Goal: Information Seeking & Learning: Learn about a topic

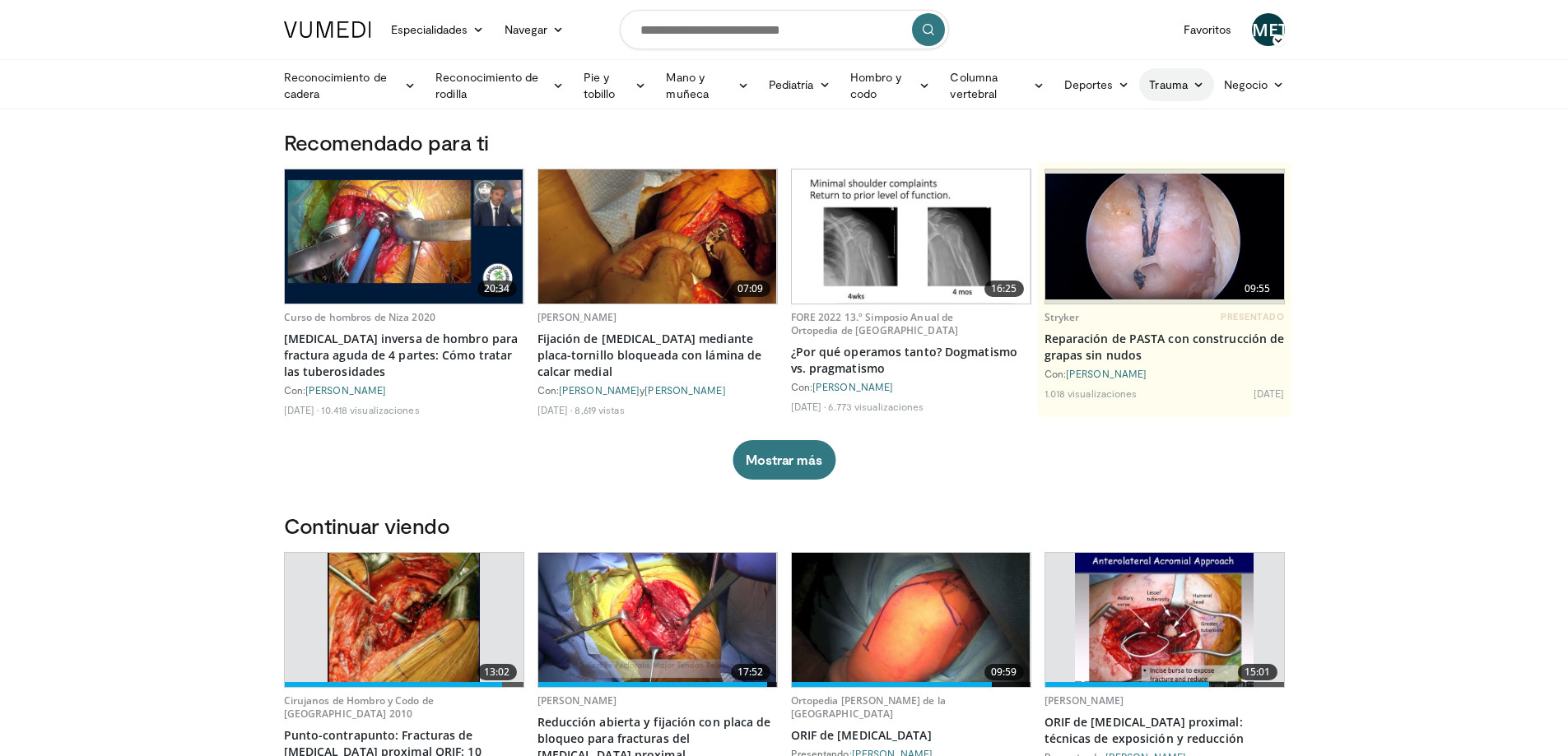
click at [1188, 86] on link "Trauma" at bounding box center [1176, 84] width 75 height 33
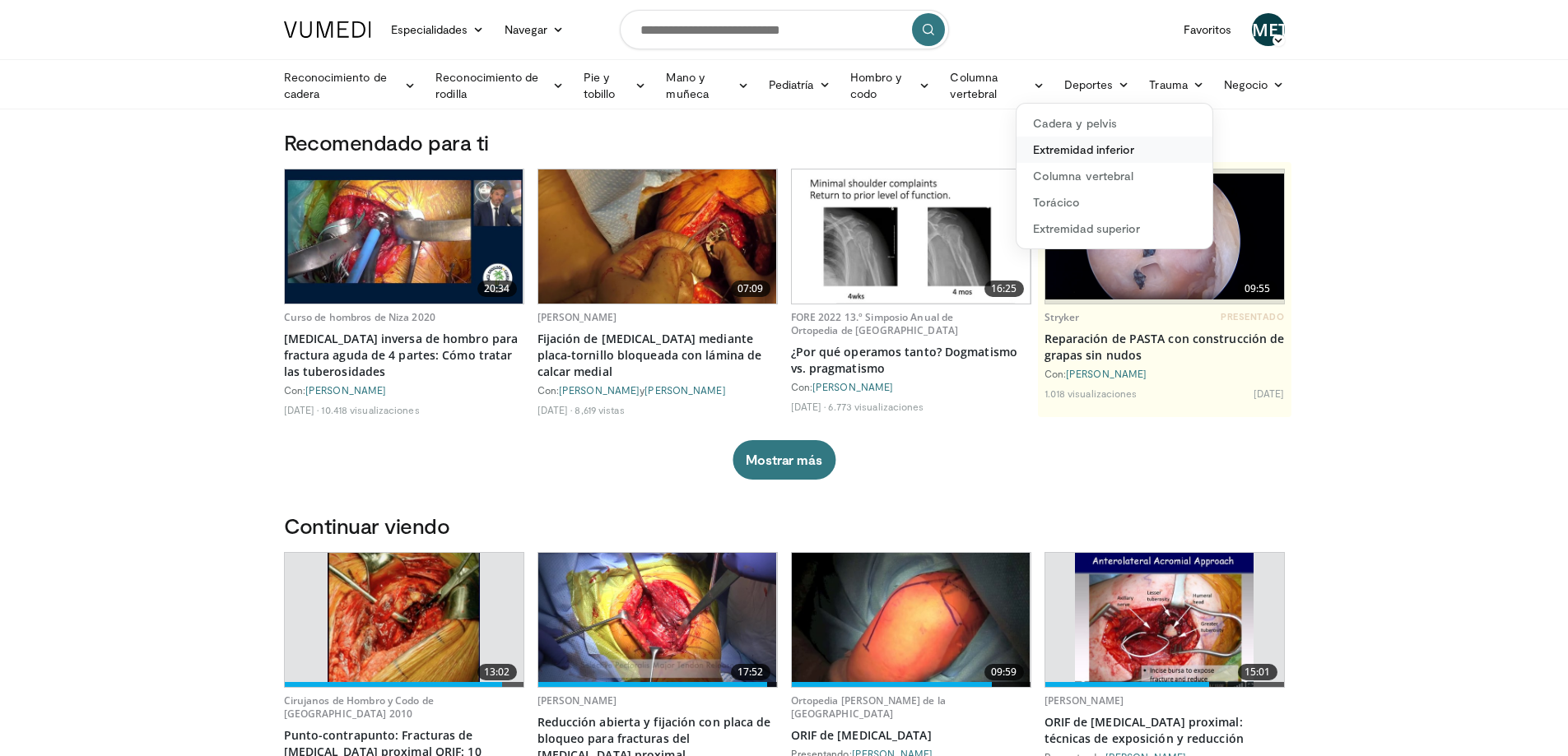
click at [1077, 152] on font "Extremidad inferior" at bounding box center [1083, 149] width 101 height 14
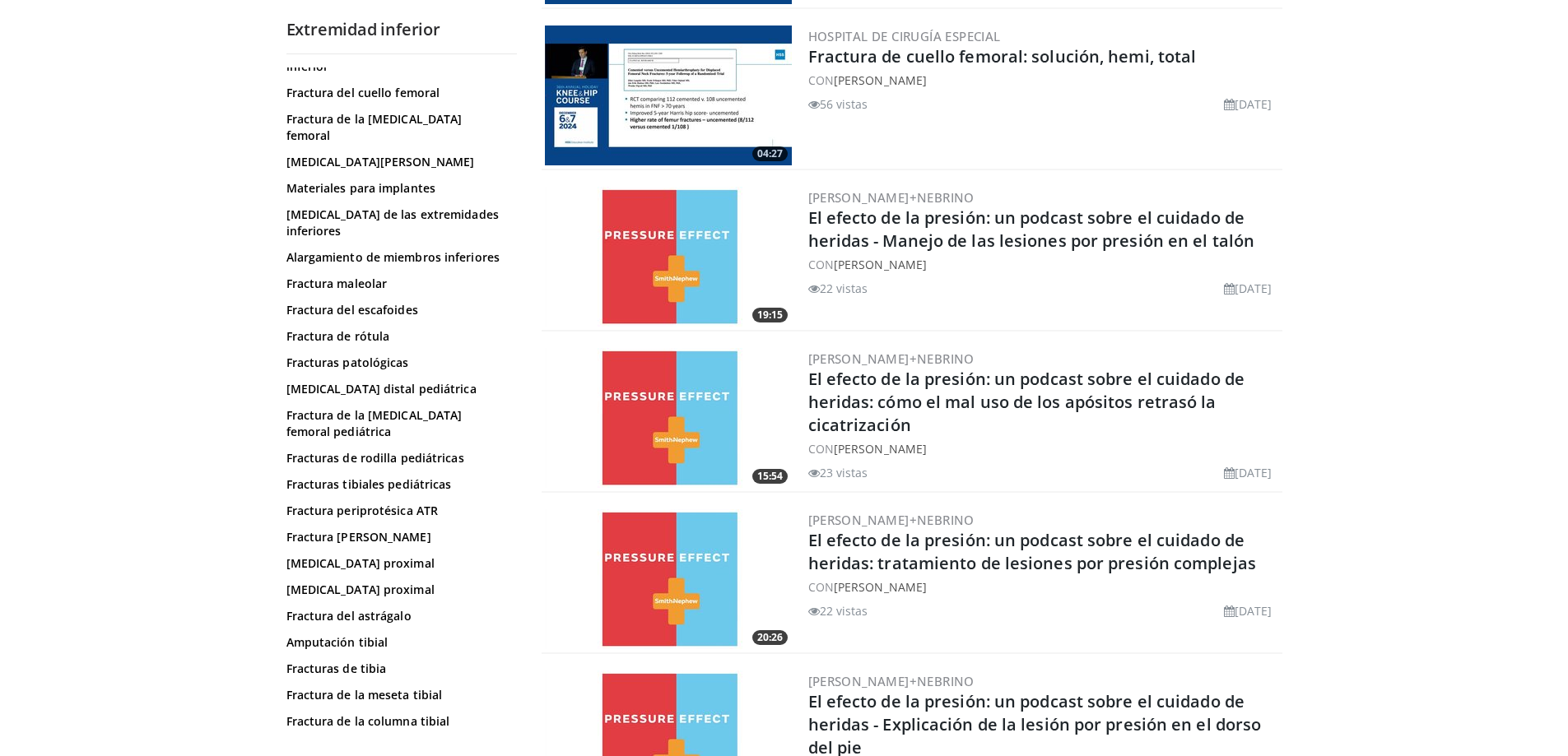
scroll to position [1234, 0]
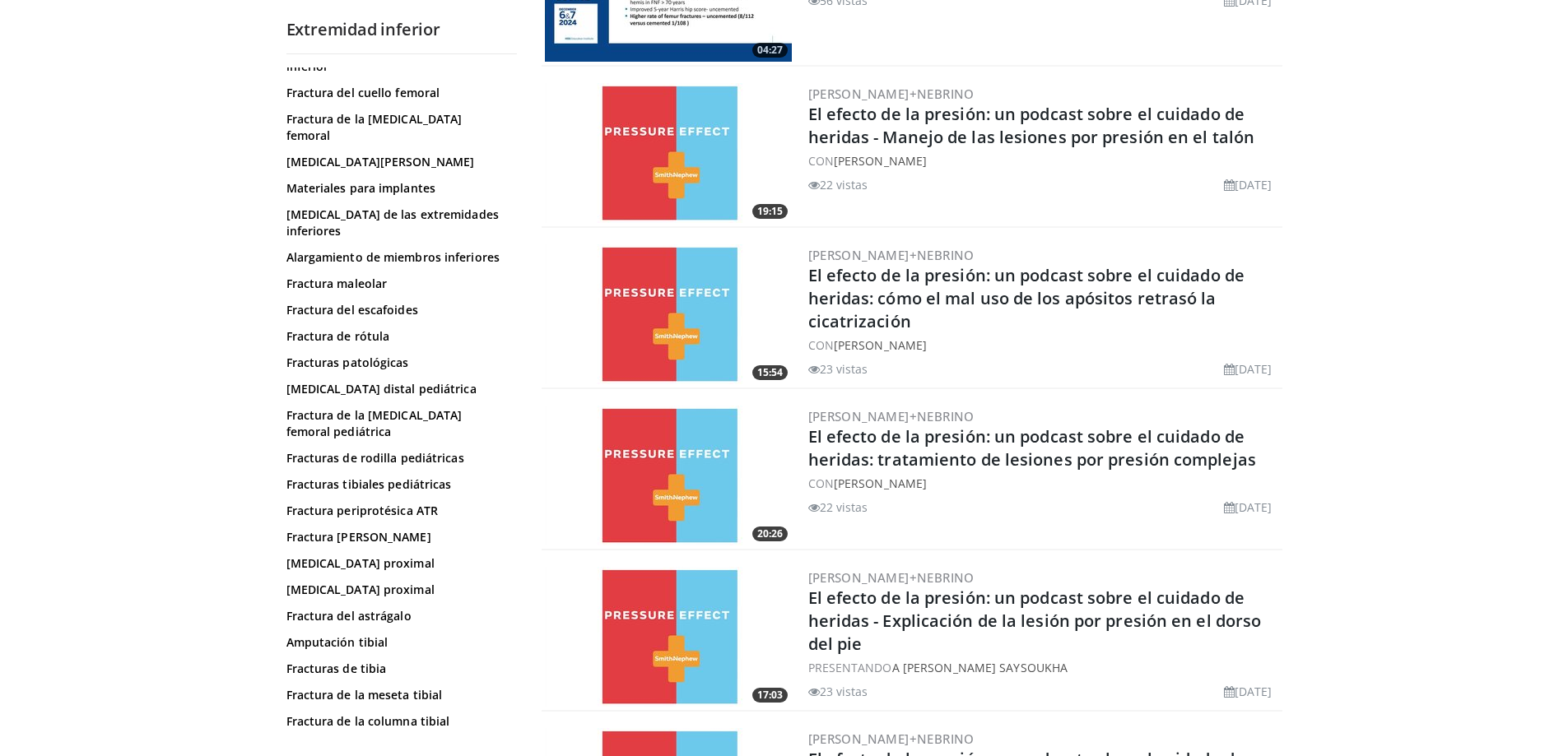
click at [451, 587] on div "Fractura de tobillo Biológicos para el trauma Cosecha de injerto óseo Fractura …" at bounding box center [400, 288] width 226 height 934
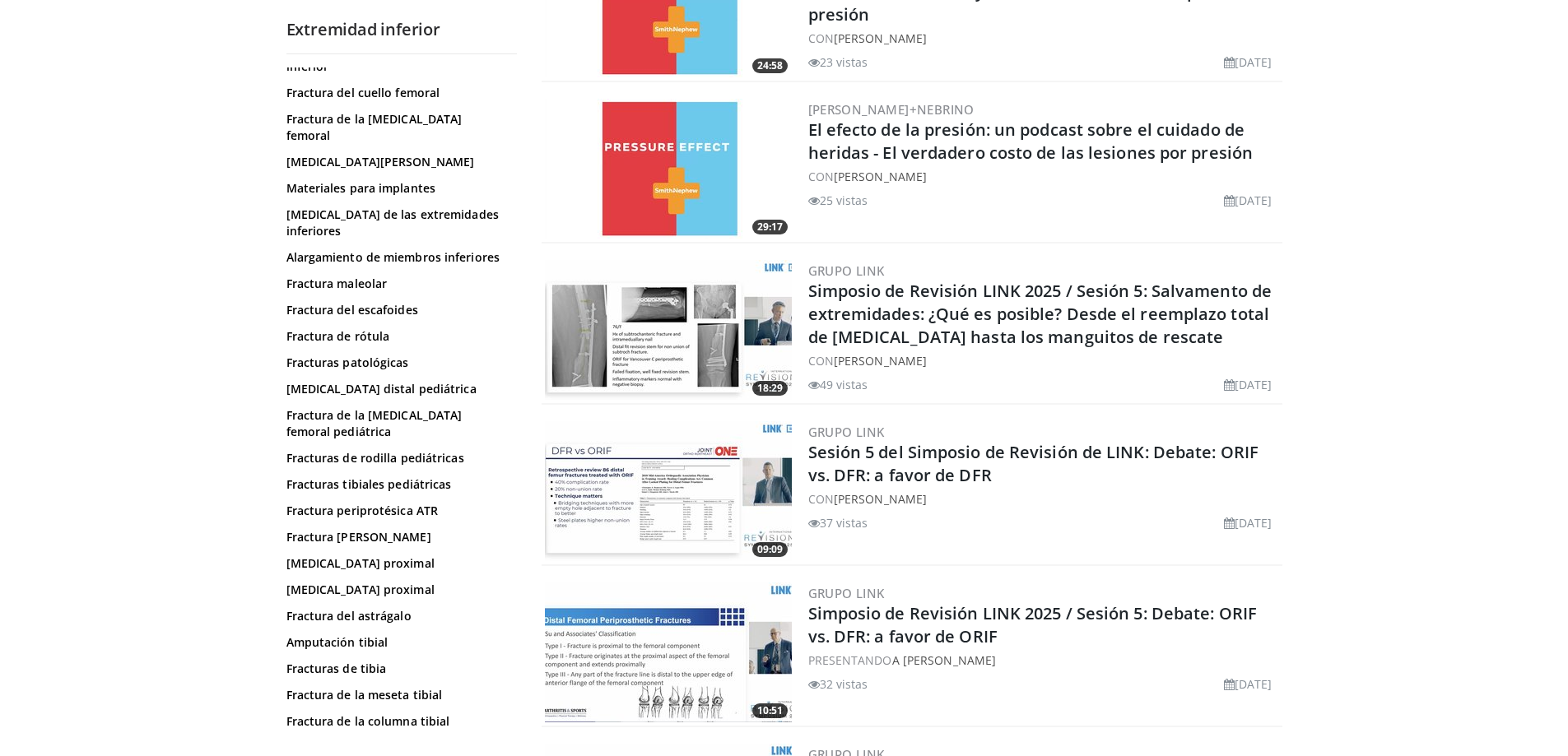
scroll to position [2221, 0]
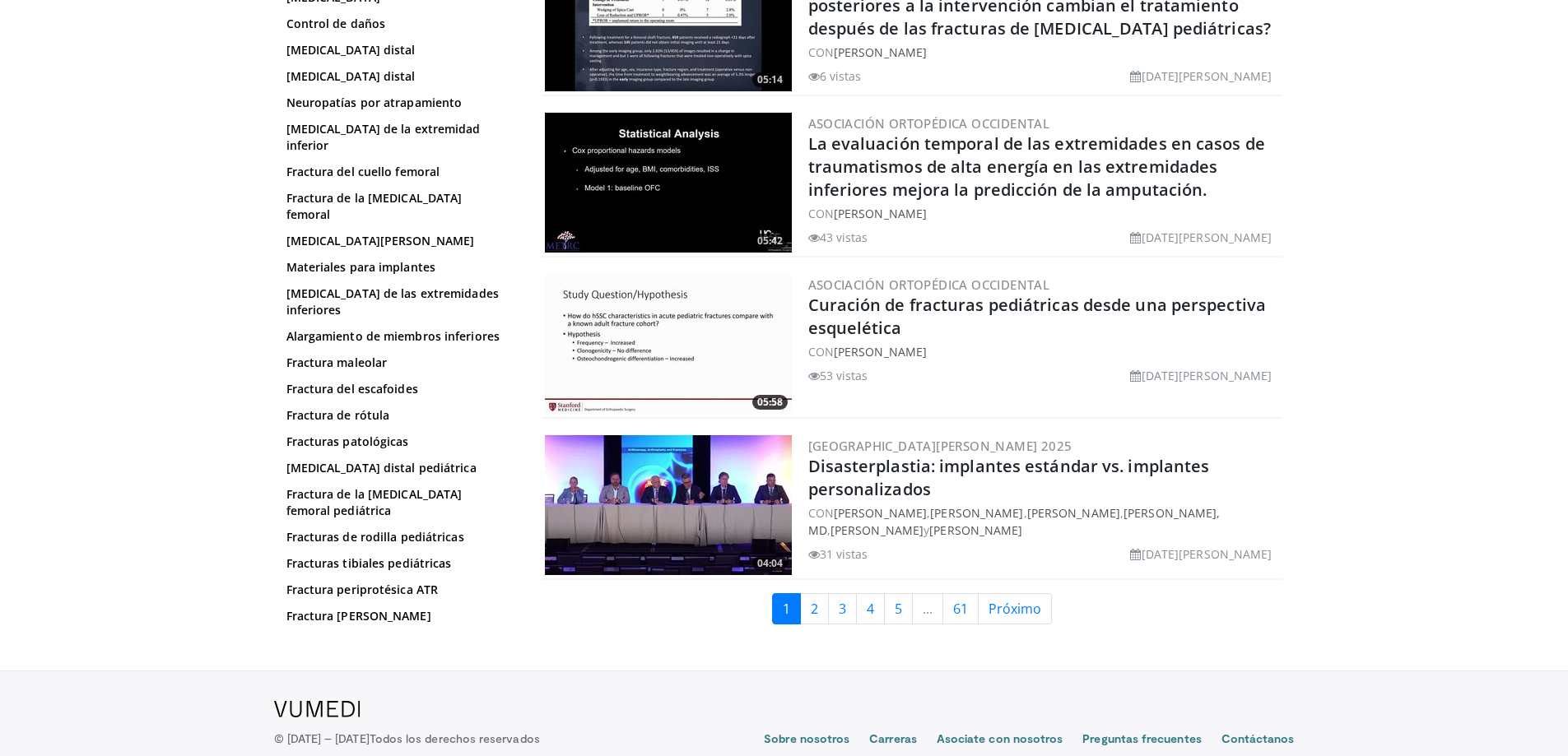
scroll to position [3667, 0]
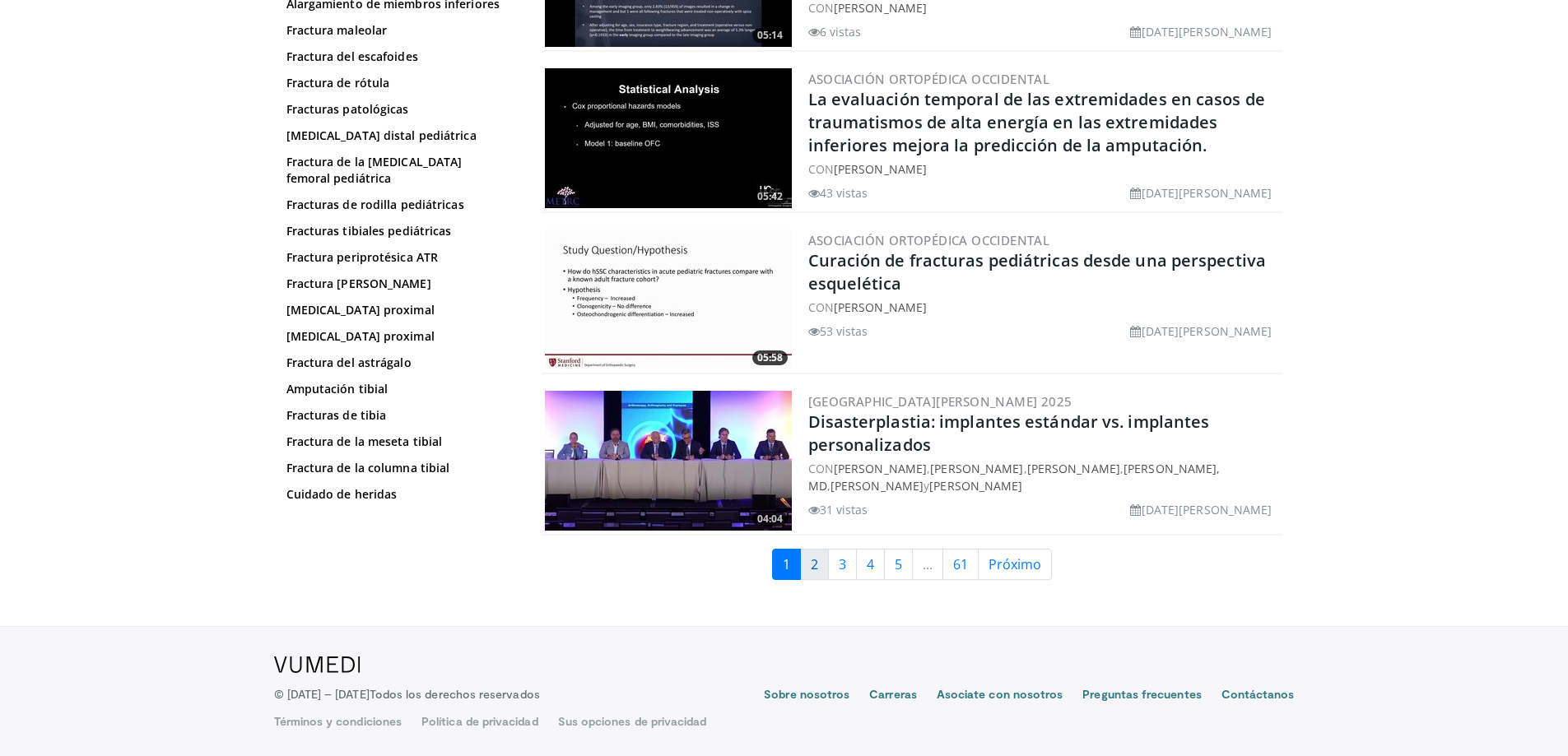
click at [812, 565] on font "2" at bounding box center [814, 564] width 7 height 19
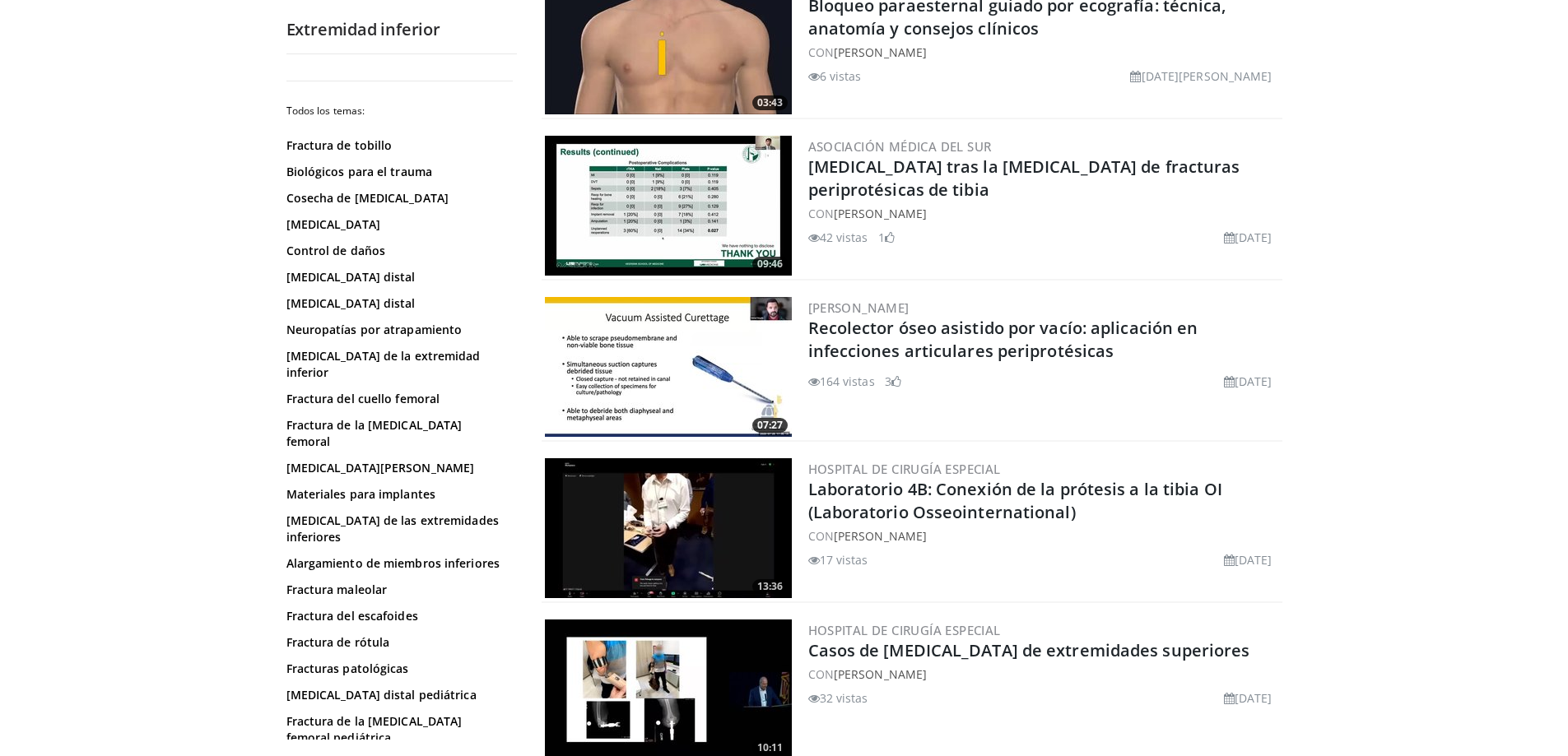
scroll to position [2797, 0]
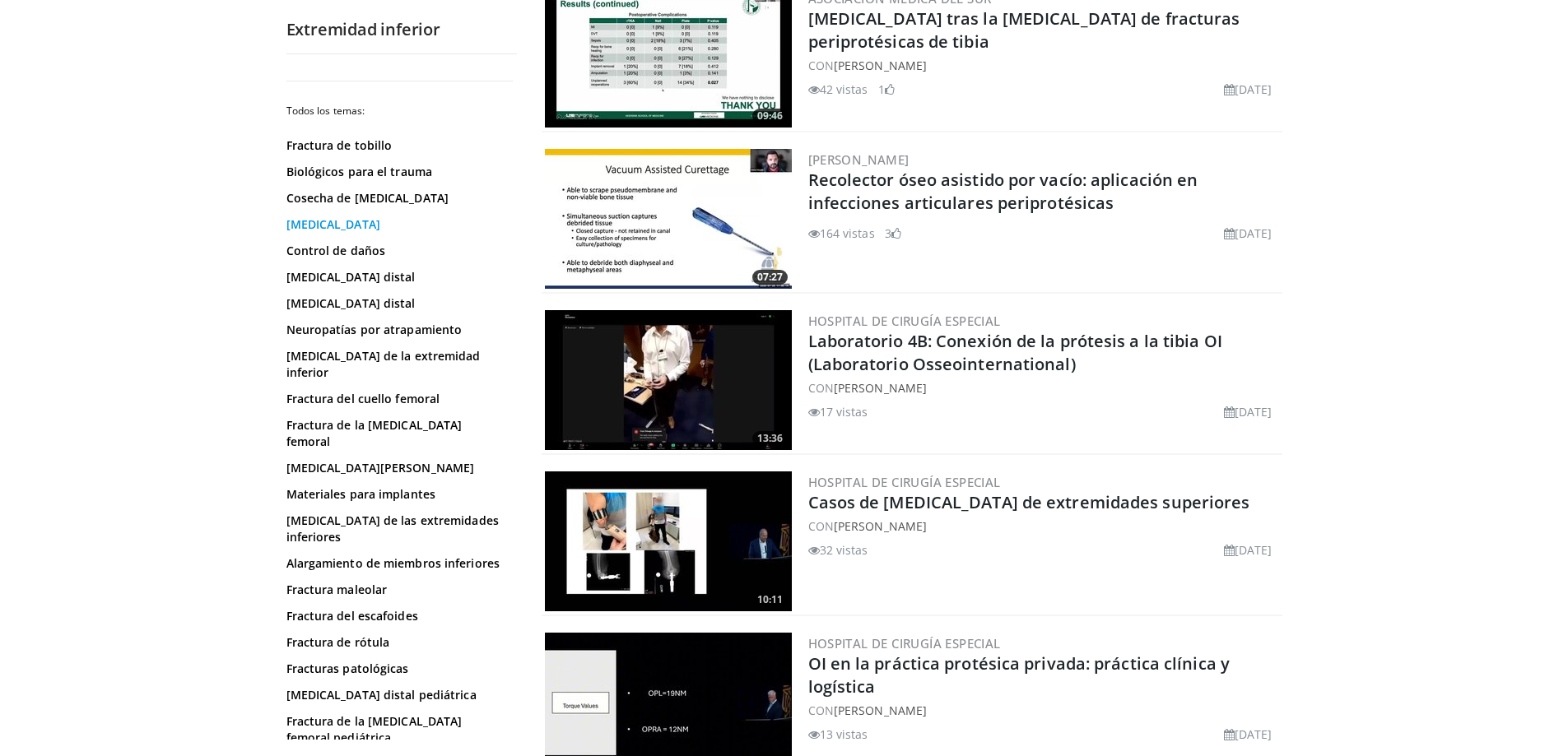
drag, startPoint x: 371, startPoint y: 227, endPoint x: 385, endPoint y: 233, distance: 15.2
click at [371, 226] on font "[MEDICAL_DATA]" at bounding box center [334, 224] width 94 height 16
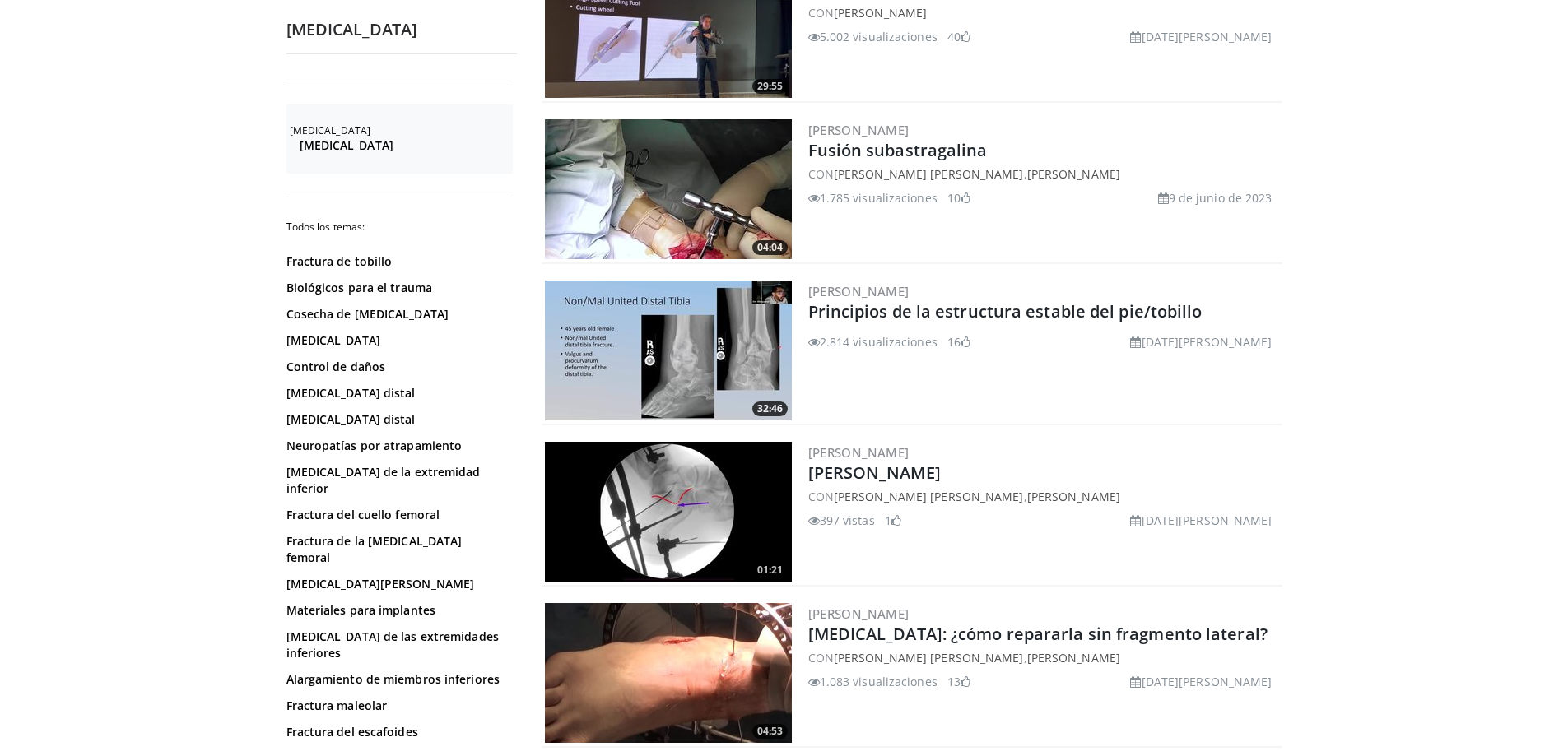
scroll to position [3667, 0]
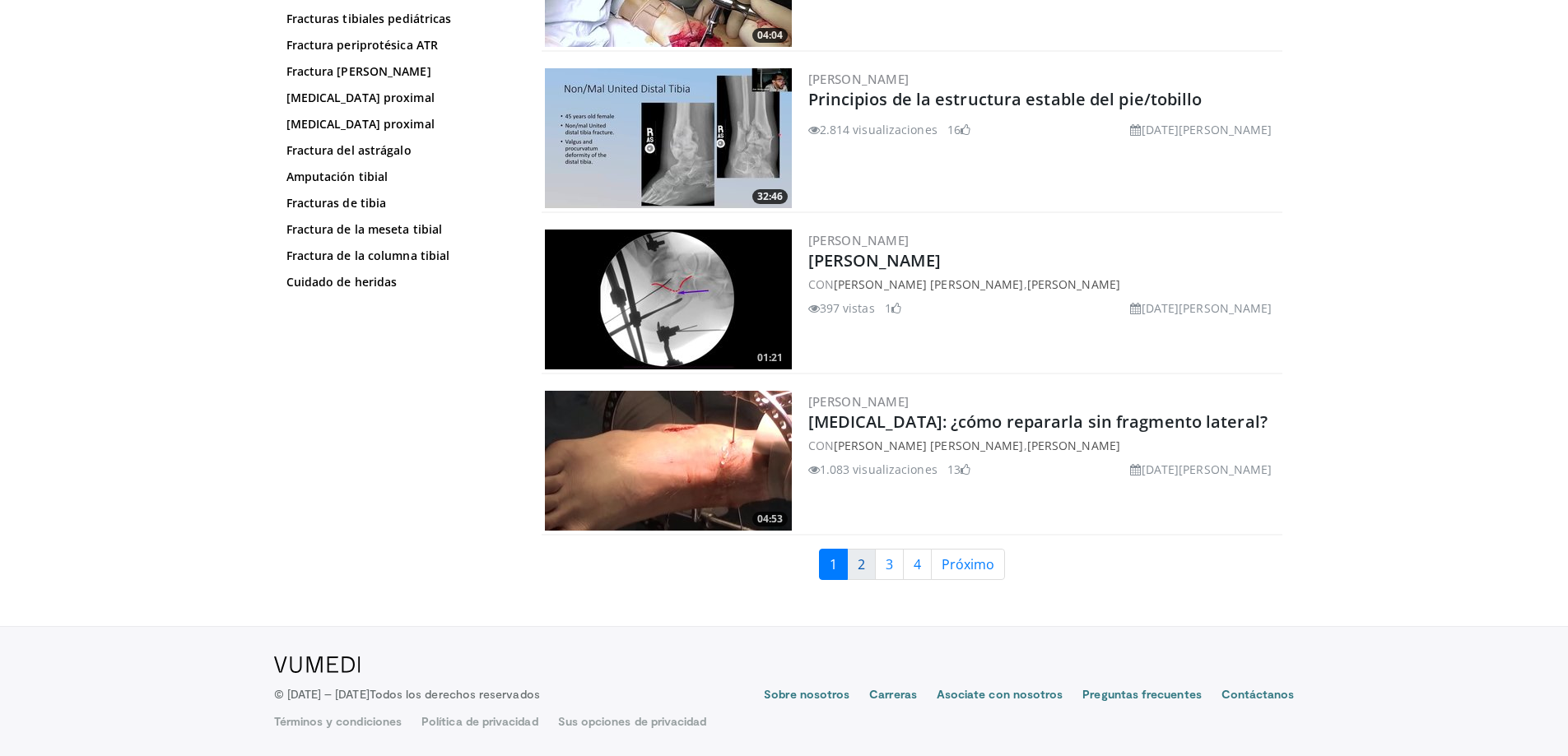
click at [871, 572] on link "2" at bounding box center [861, 564] width 29 height 31
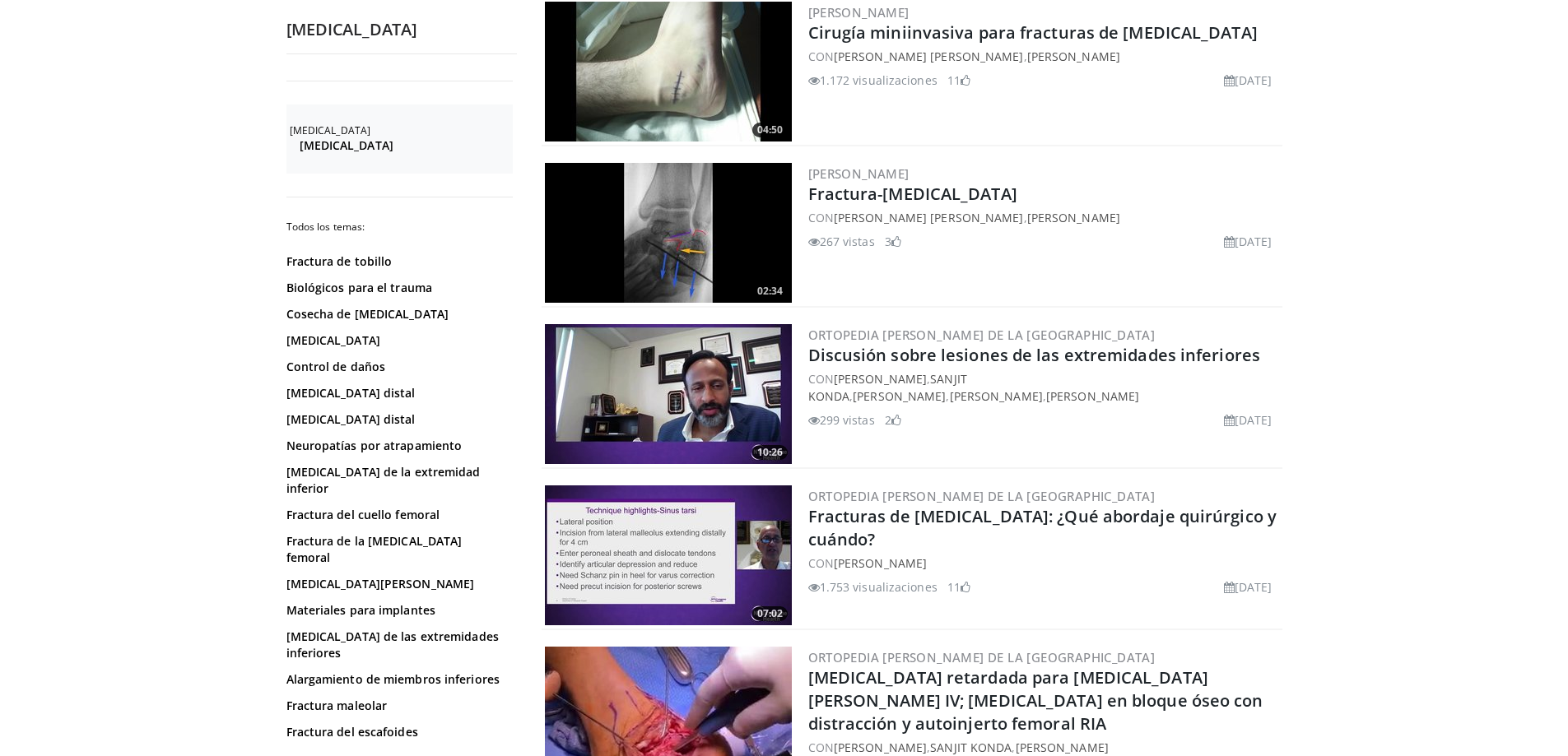
scroll to position [2056, 0]
